Goal: Task Accomplishment & Management: Manage account settings

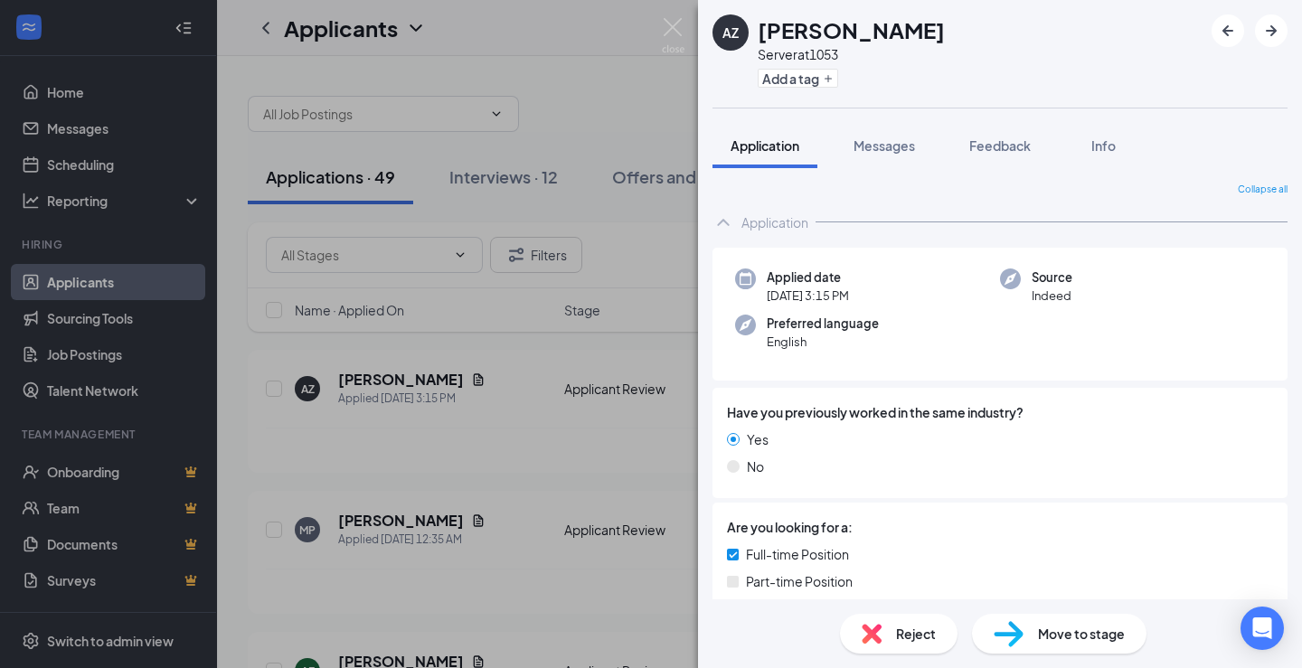
click at [303, 192] on div "AZ [PERSON_NAME] Server at 1053 Add a tag Application Messages Feedback Info Co…" at bounding box center [651, 334] width 1302 height 668
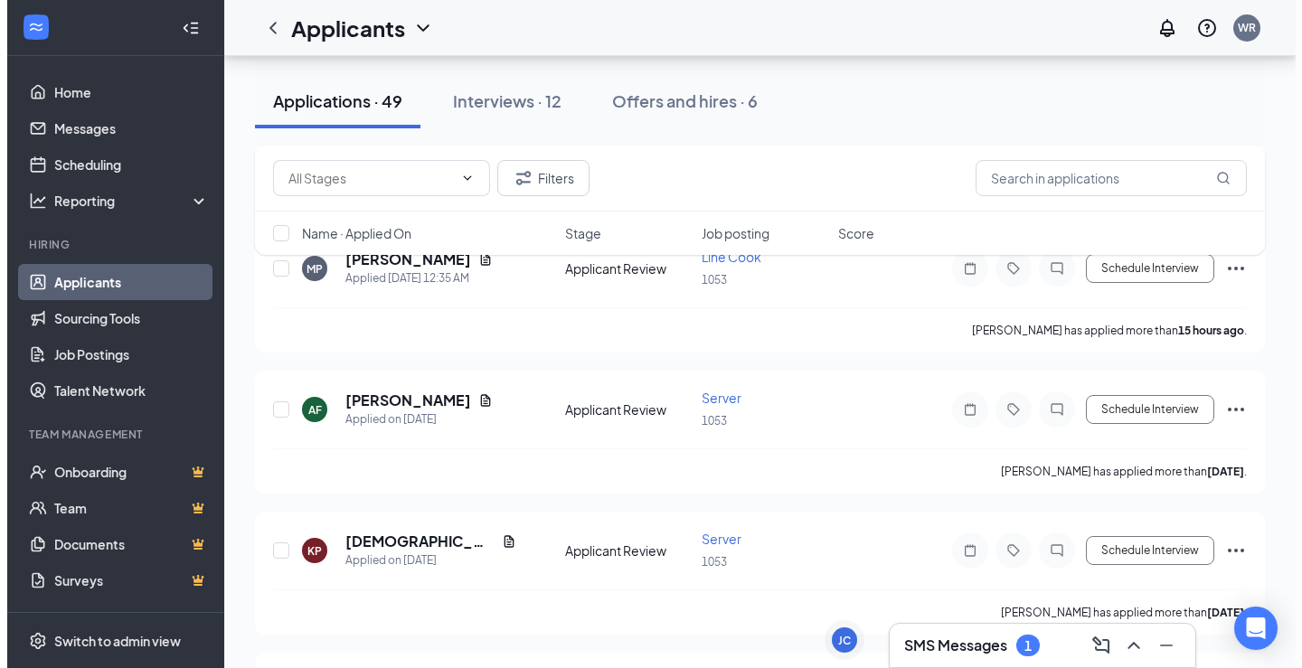
scroll to position [271, 0]
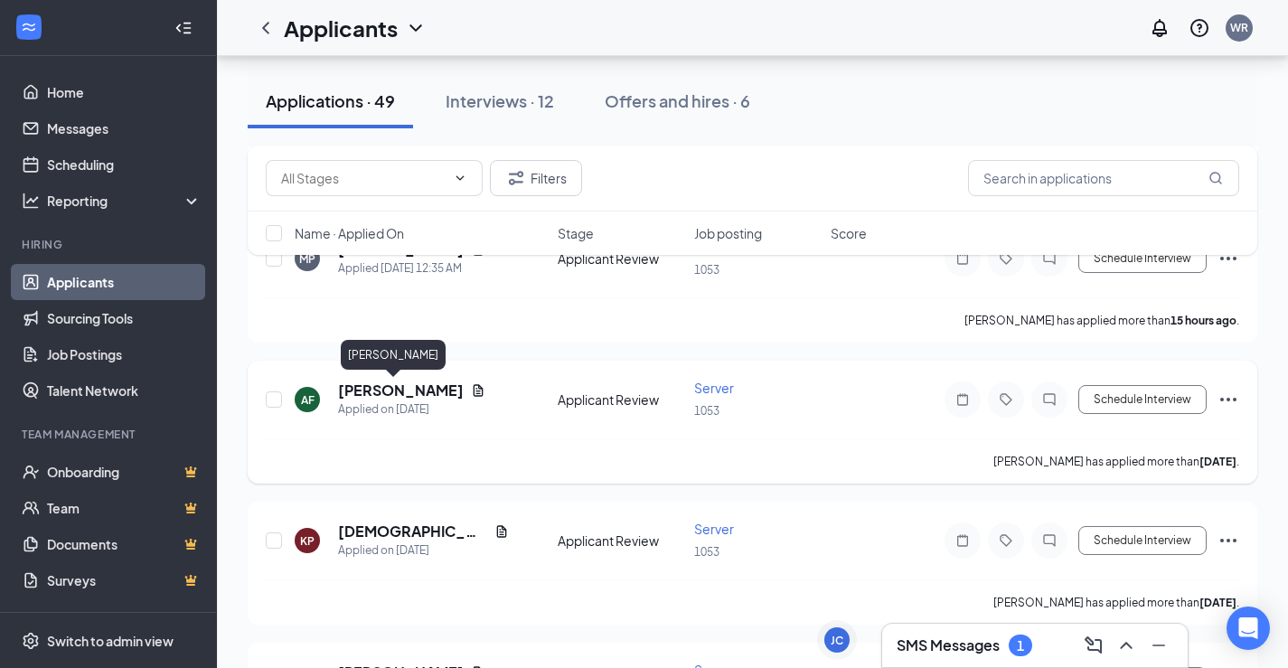
click at [364, 390] on h5 "[PERSON_NAME]" at bounding box center [401, 391] width 126 height 20
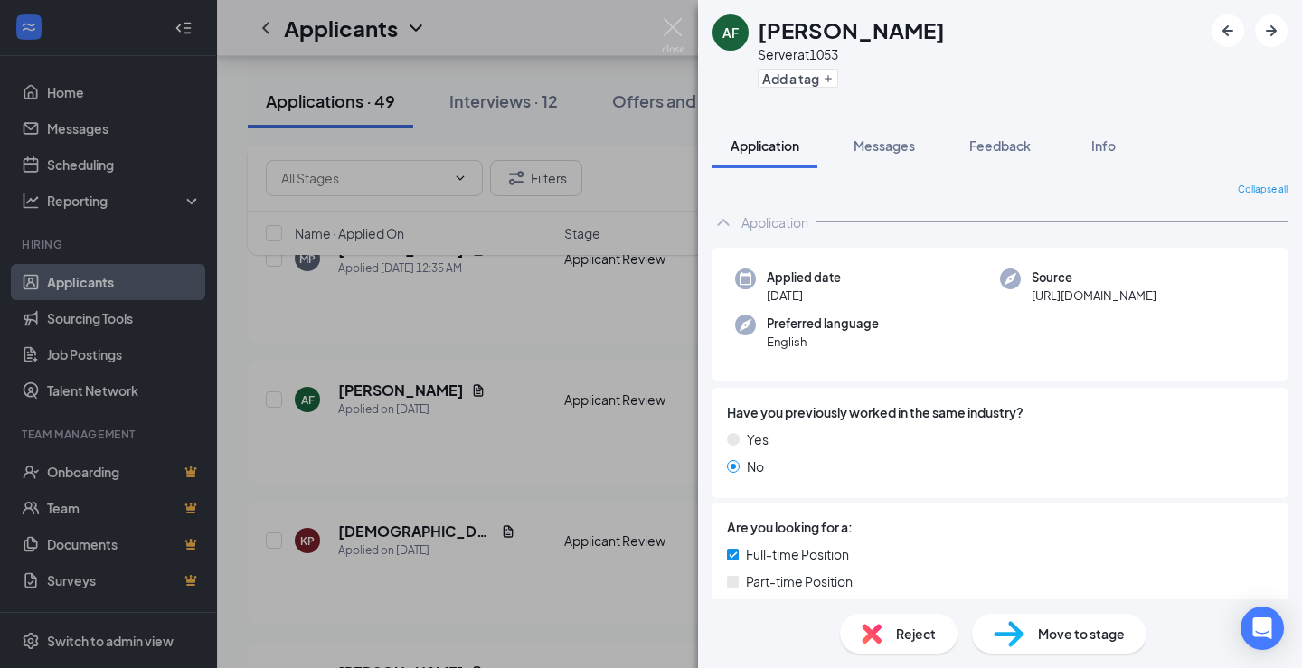
click at [766, 144] on span "Application" at bounding box center [764, 145] width 69 height 16
click at [639, 294] on div "[PERSON_NAME] [PERSON_NAME] Server at 1053 Add a tag Application Messages Feedb…" at bounding box center [651, 334] width 1302 height 668
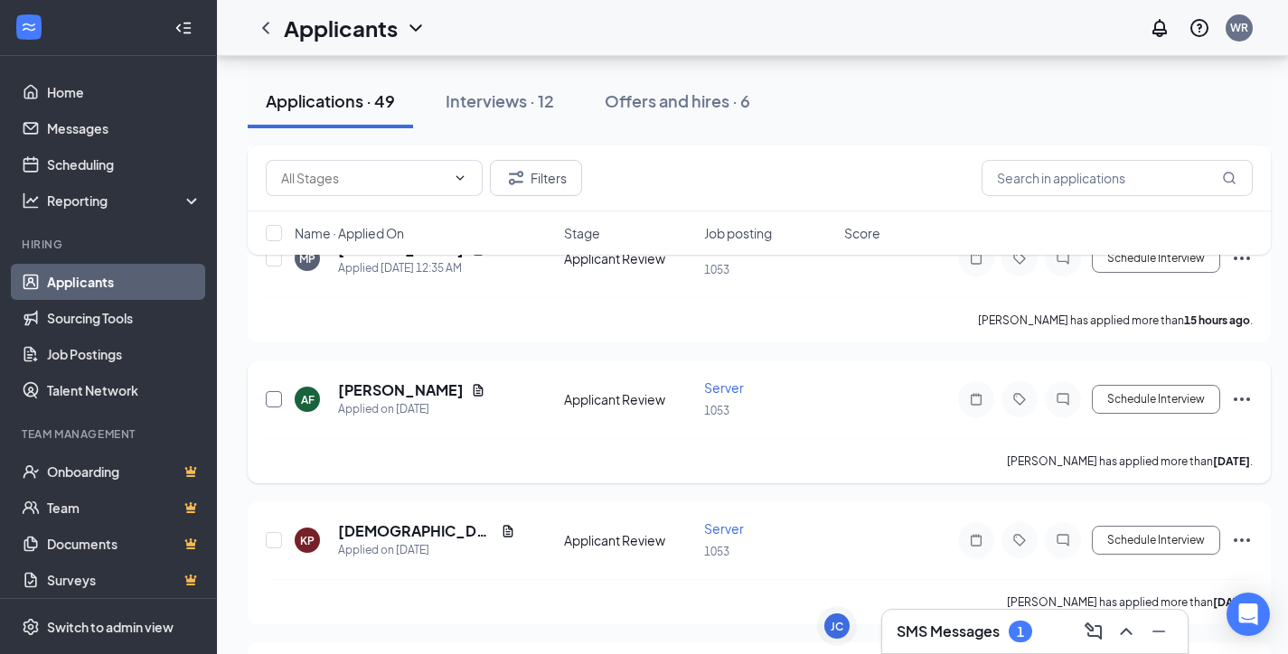
click at [280, 403] on input "checkbox" at bounding box center [274, 399] width 16 height 16
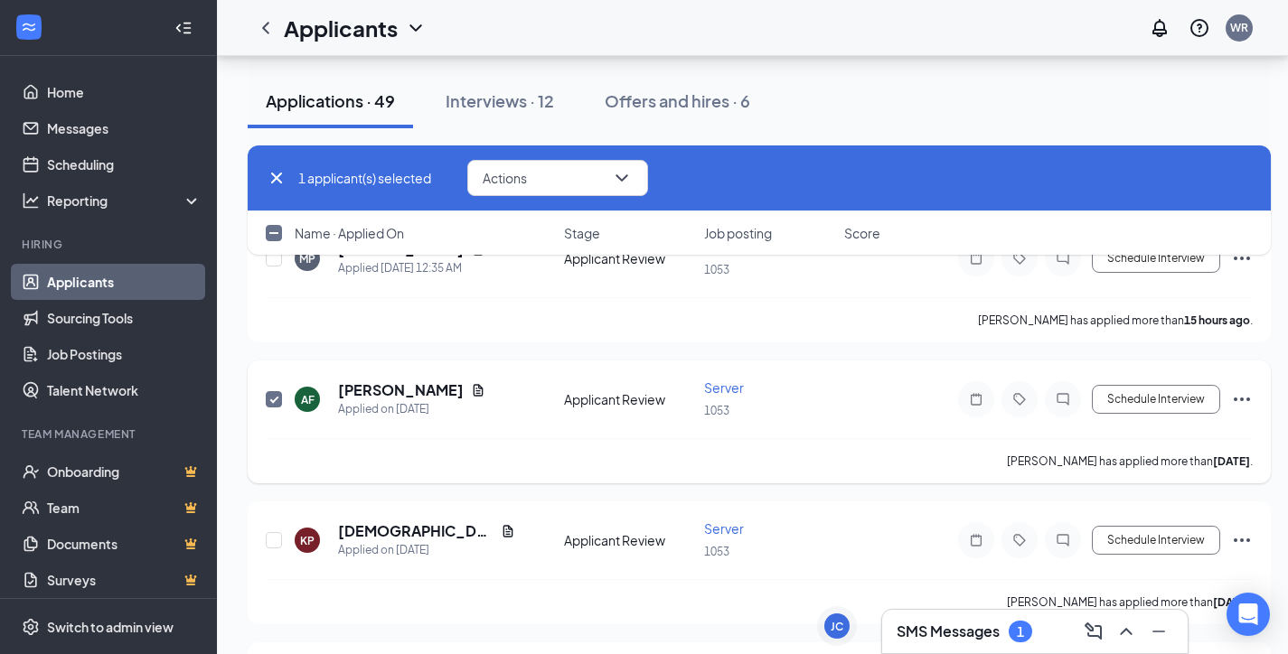
click at [280, 403] on input "checkbox" at bounding box center [274, 399] width 16 height 16
checkbox input "false"
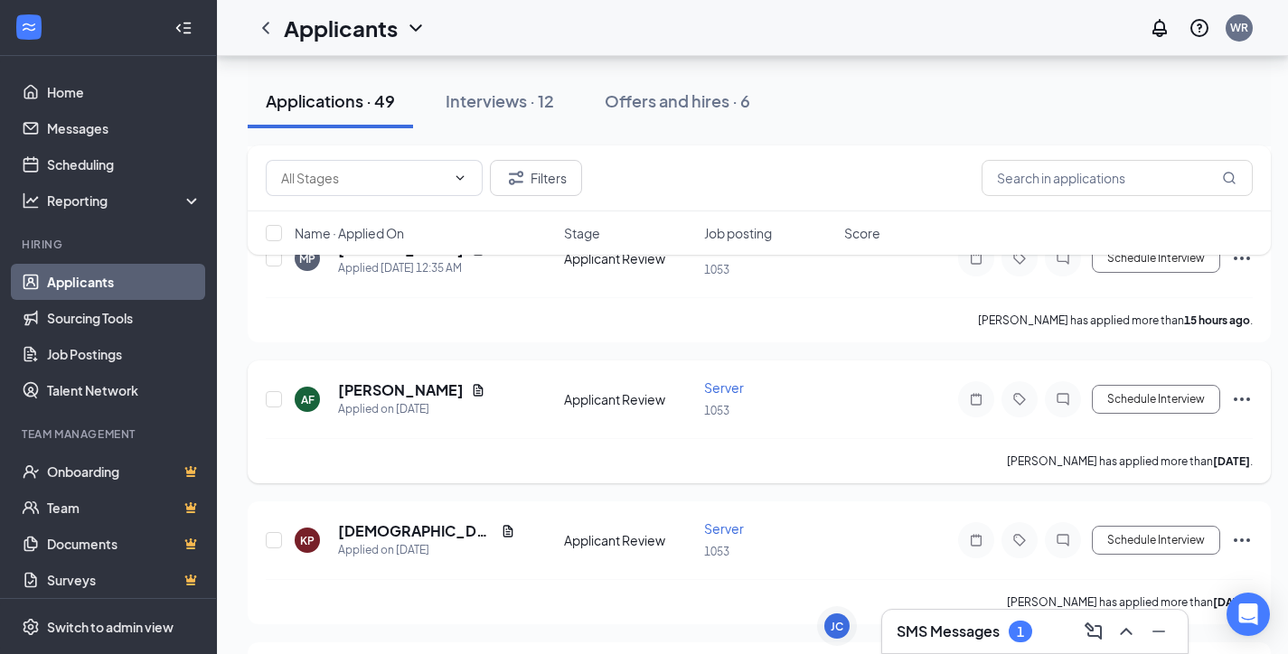
click at [1245, 396] on icon "Ellipses" at bounding box center [1242, 400] width 22 height 22
click at [772, 442] on div "[PERSON_NAME] has applied more than [DATE] ." at bounding box center [759, 460] width 987 height 45
click at [734, 388] on span "Server" at bounding box center [724, 388] width 40 height 16
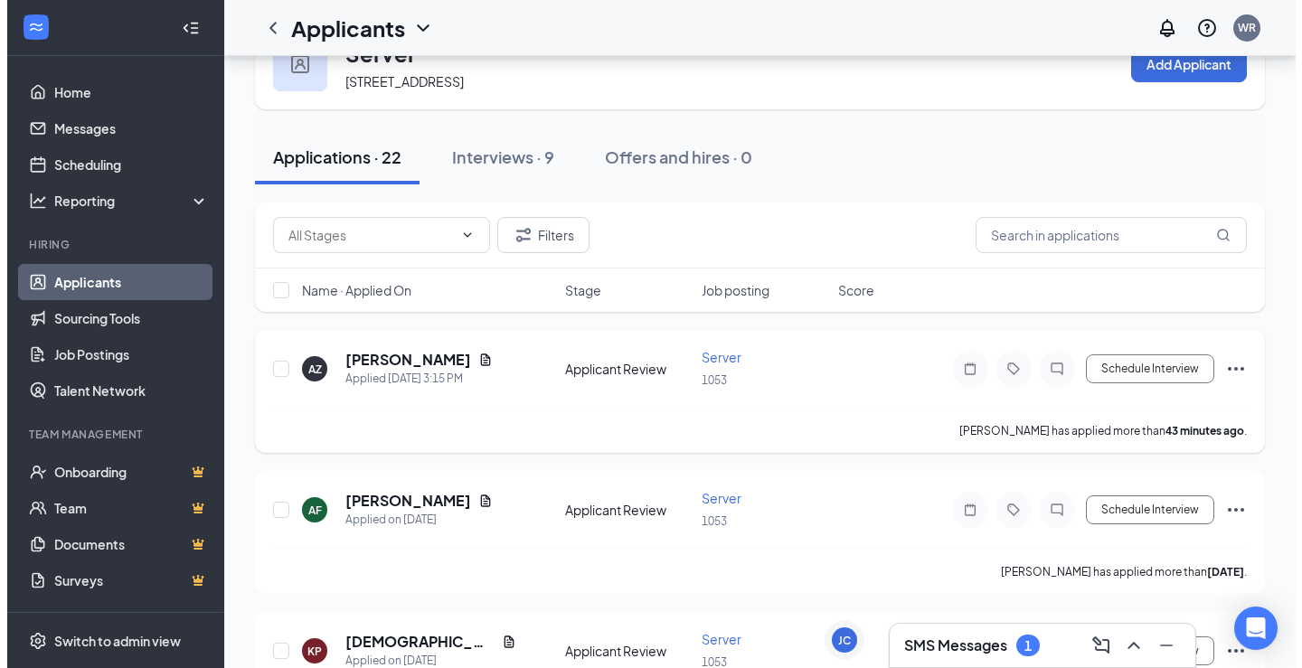
scroll to position [90, 0]
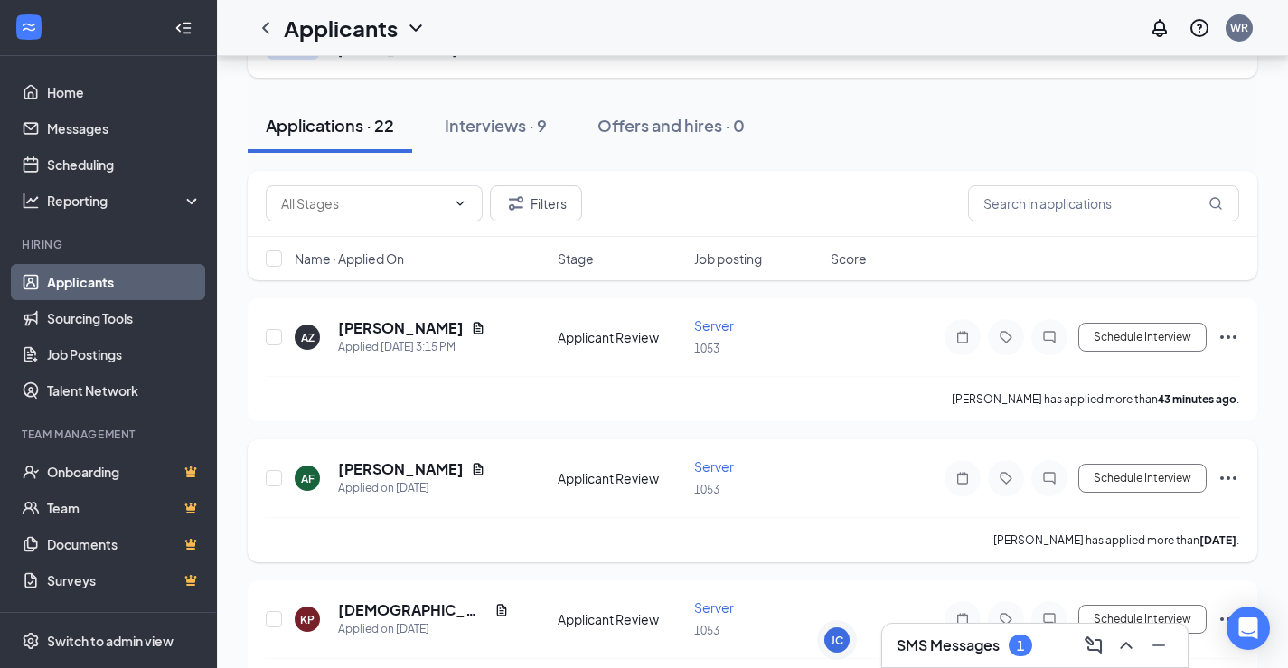
click at [596, 487] on div "Applicant Review" at bounding box center [621, 478] width 126 height 18
click at [368, 479] on h5 "[PERSON_NAME]" at bounding box center [401, 469] width 126 height 20
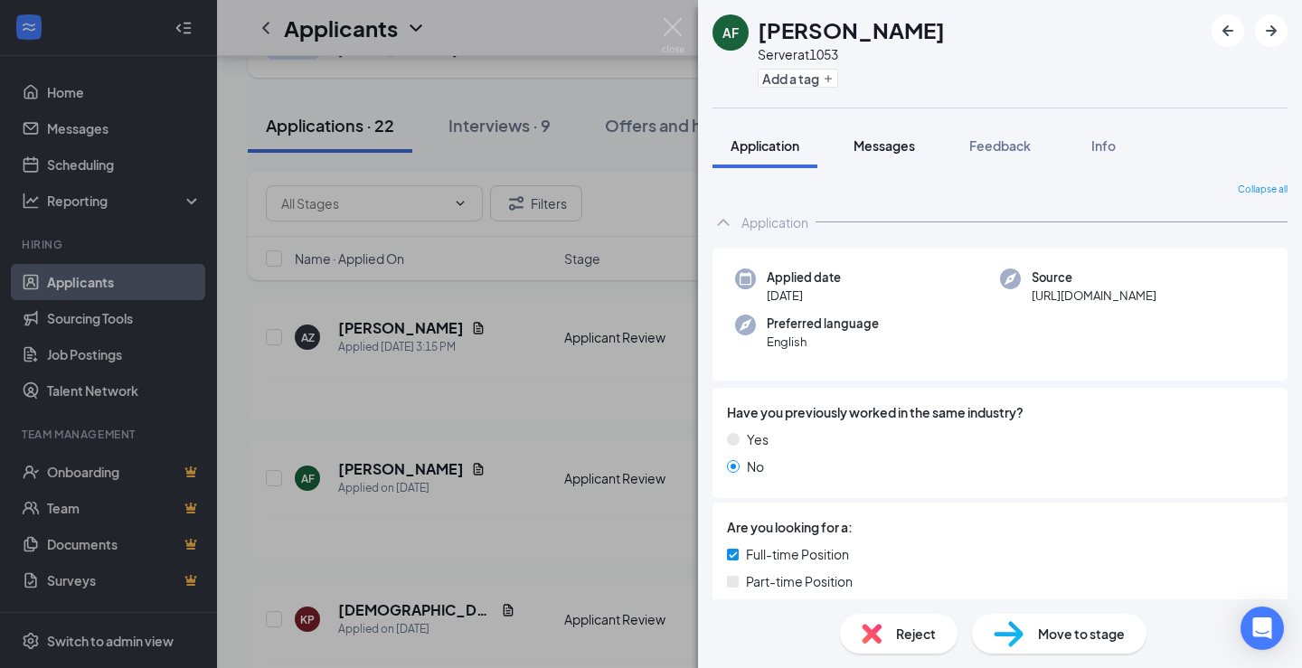
click at [865, 153] on span "Messages" at bounding box center [883, 145] width 61 height 16
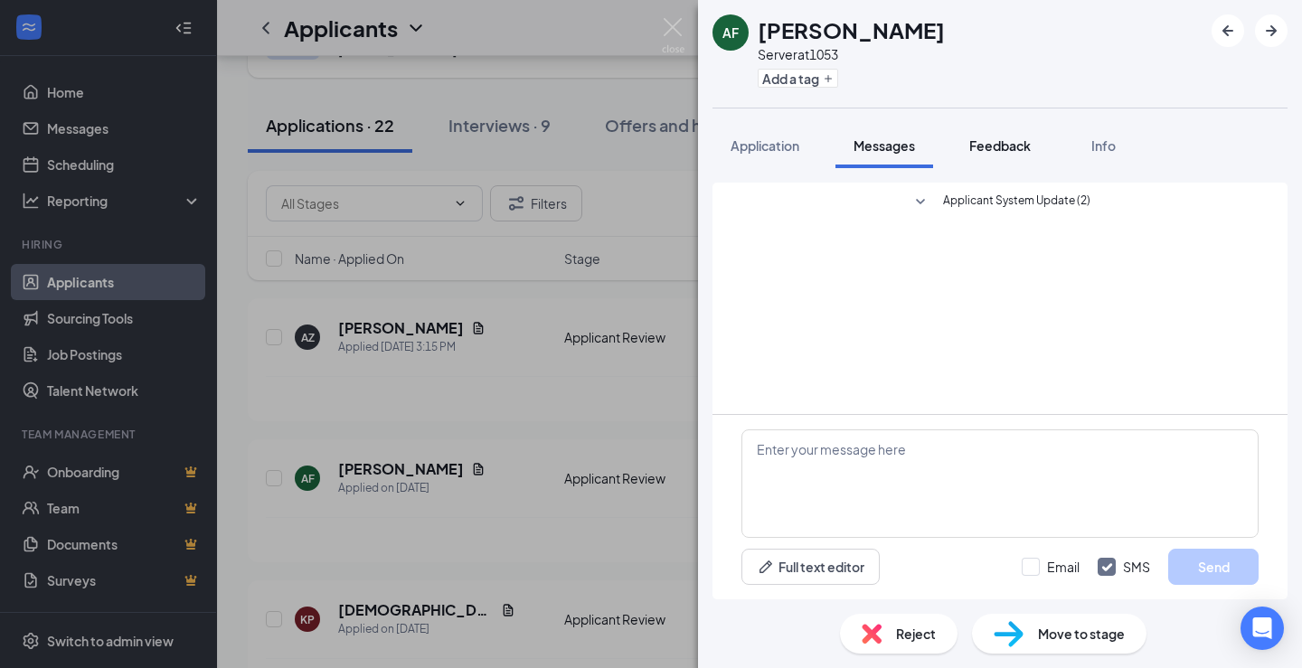
click at [988, 145] on span "Feedback" at bounding box center [999, 145] width 61 height 16
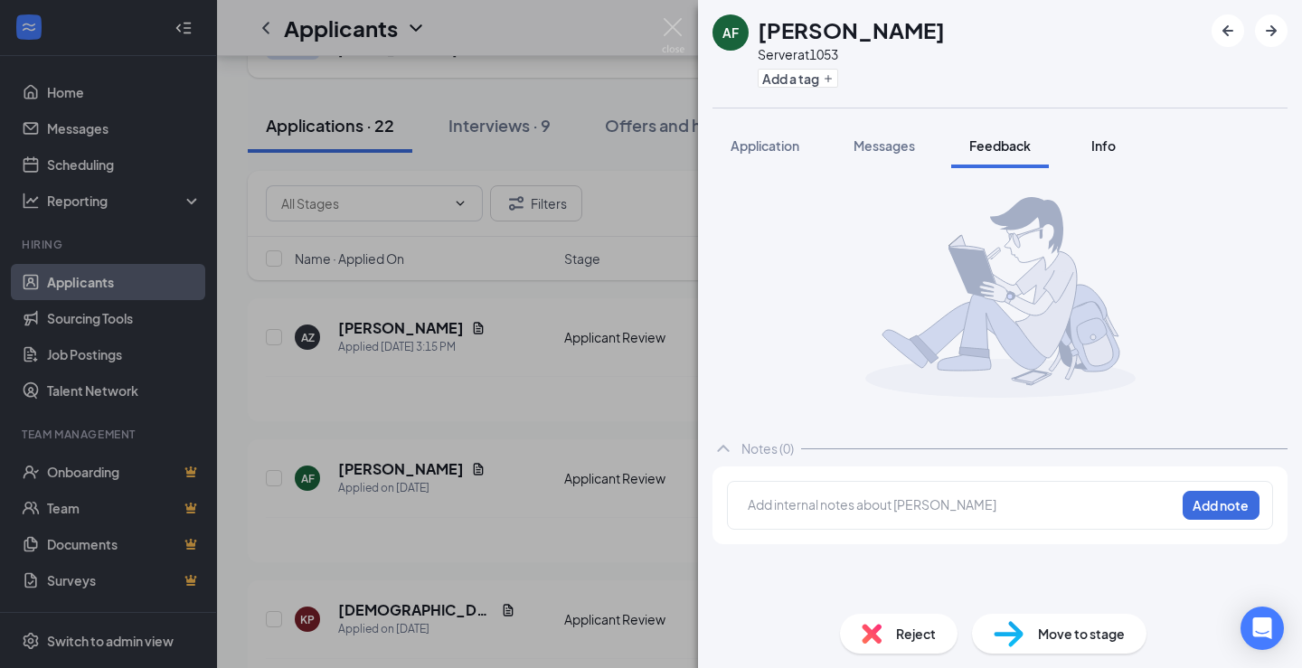
click at [1105, 140] on span "Info" at bounding box center [1103, 145] width 24 height 16
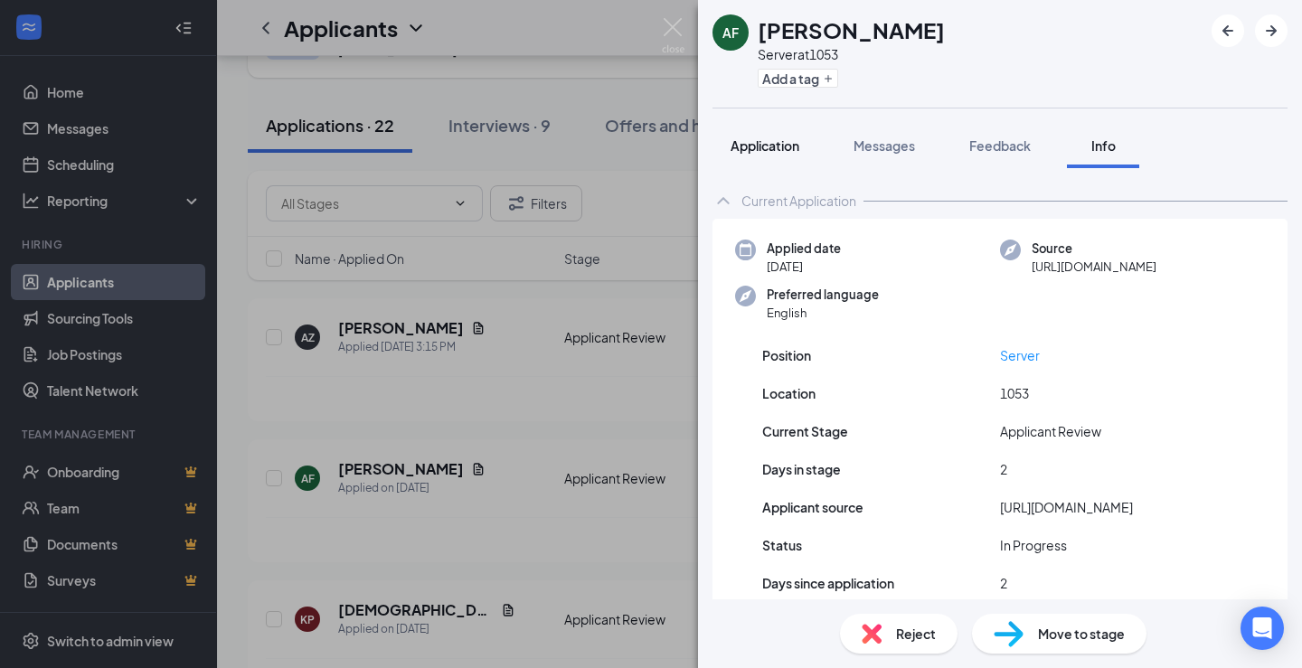
click at [773, 153] on span "Application" at bounding box center [764, 145] width 69 height 16
